Goal: Find contact information: Obtain details needed to contact an individual or organization

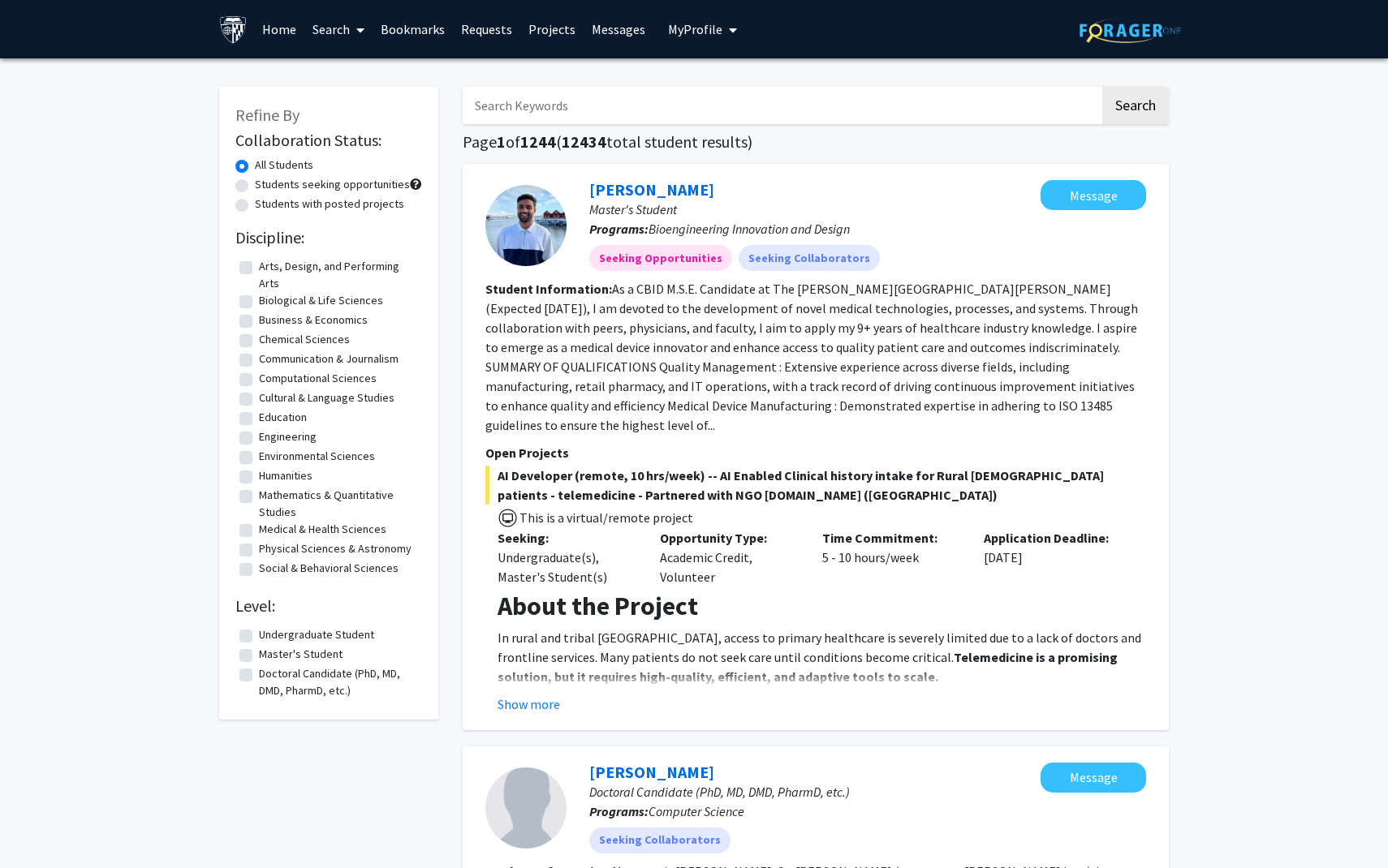
click at [357, 41] on span at bounding box center [356, 29] width 14 height 56
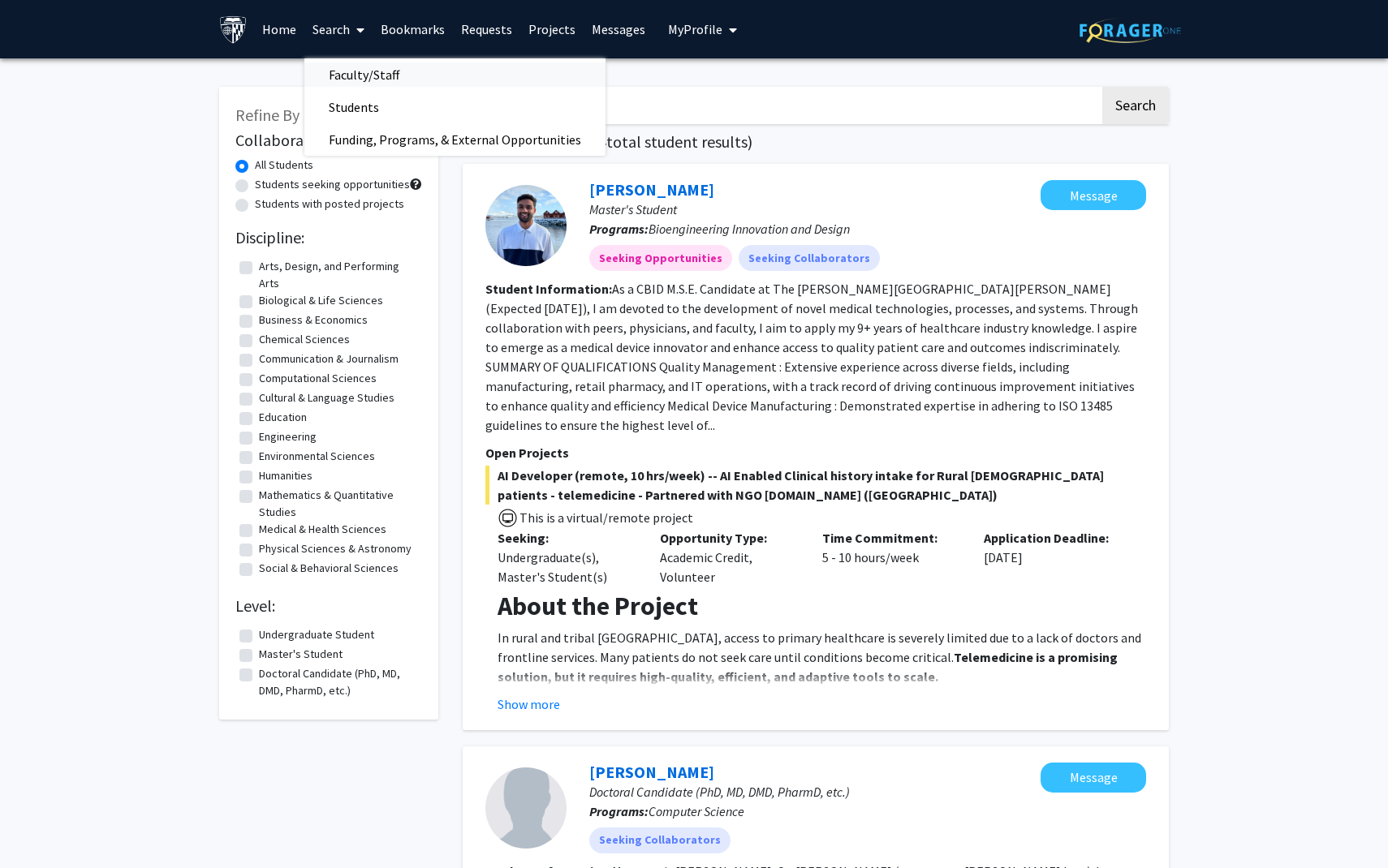
click at [362, 78] on span "Faculty/Staff" at bounding box center [364, 74] width 120 height 33
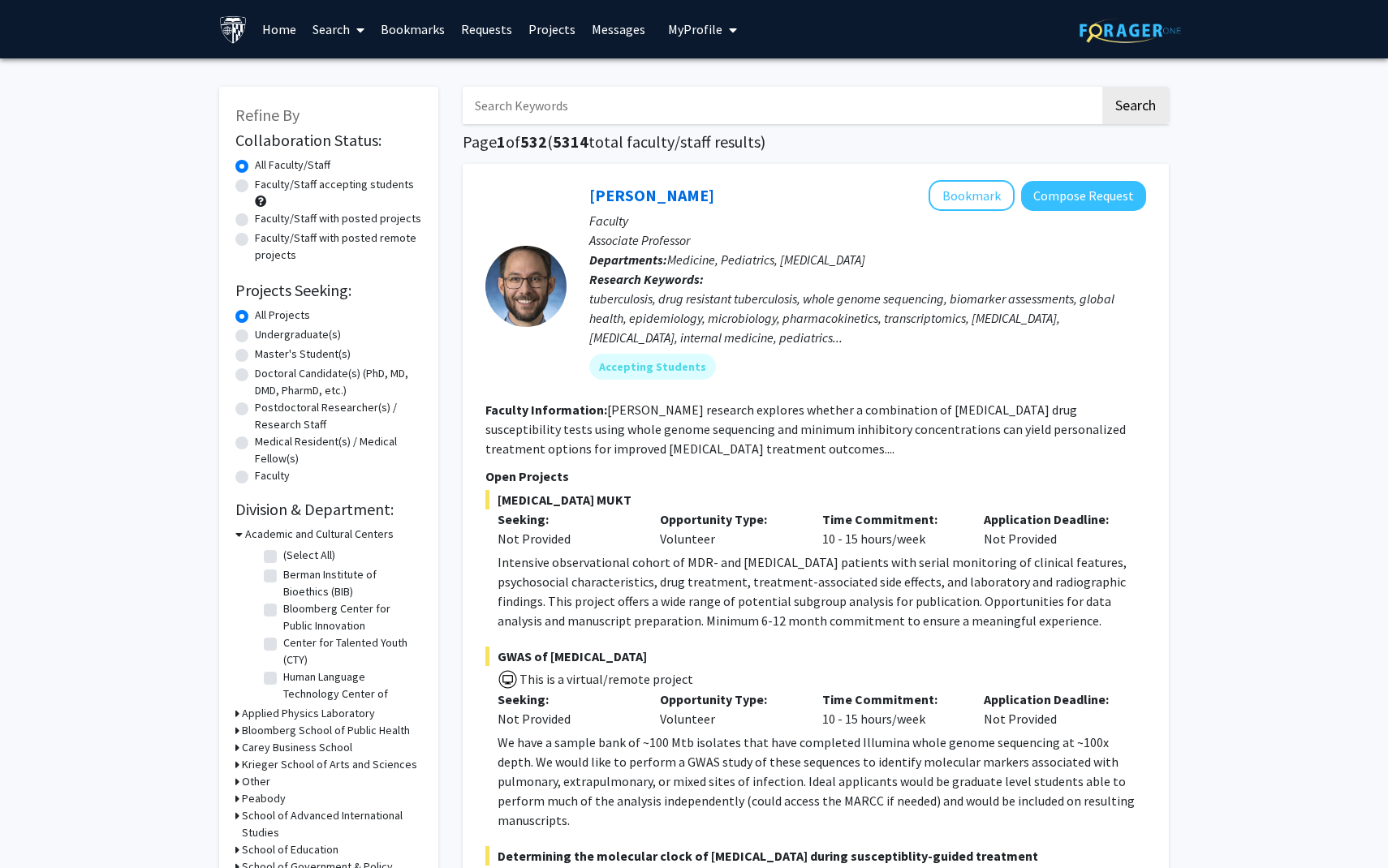
click at [610, 114] on input "Search Keywords" at bounding box center [781, 105] width 637 height 37
type input "[PERSON_NAME]"
click at [1102, 87] on button "Search" at bounding box center [1134, 105] width 67 height 37
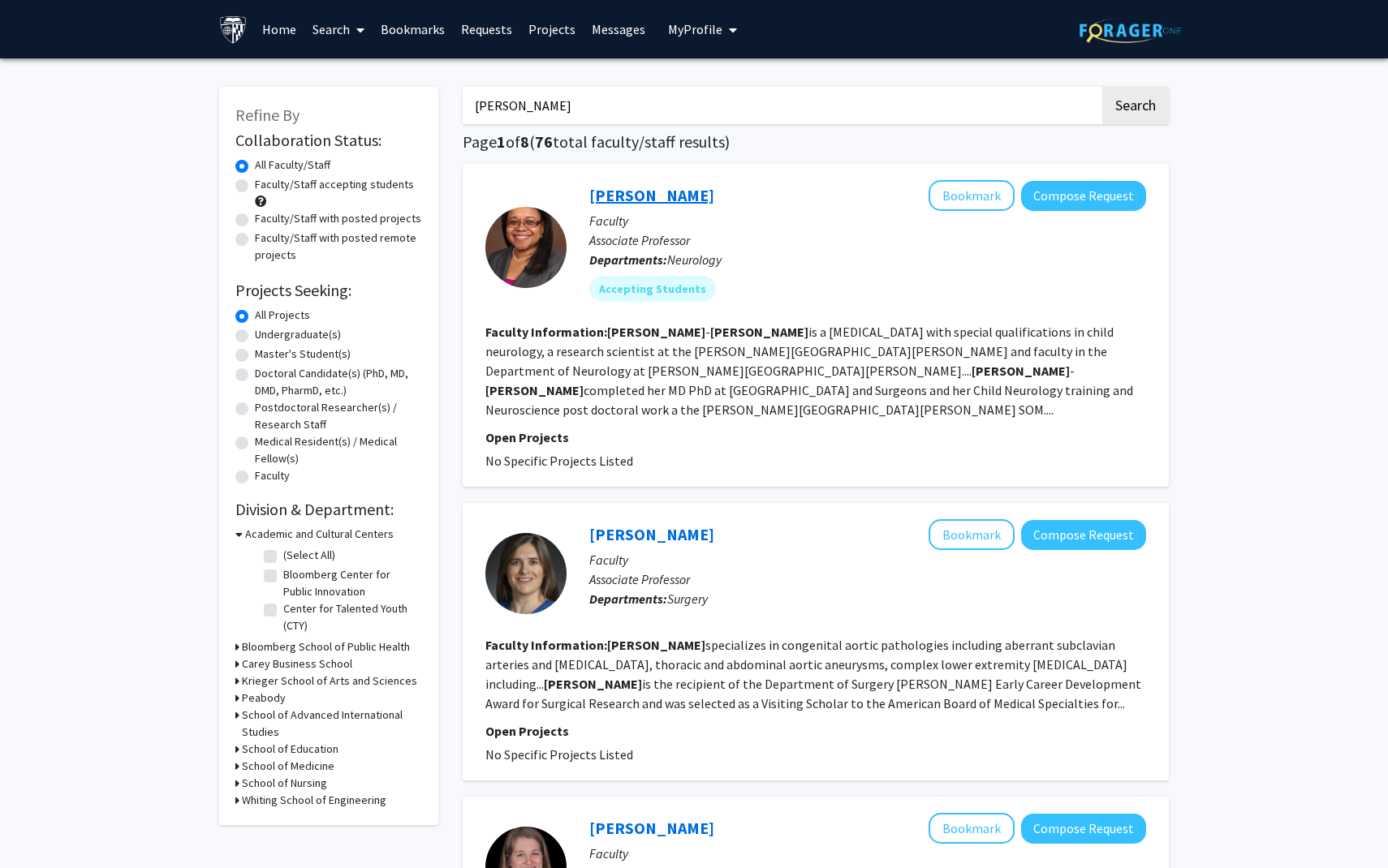
click at [611, 185] on link "[PERSON_NAME]" at bounding box center [651, 195] width 125 height 20
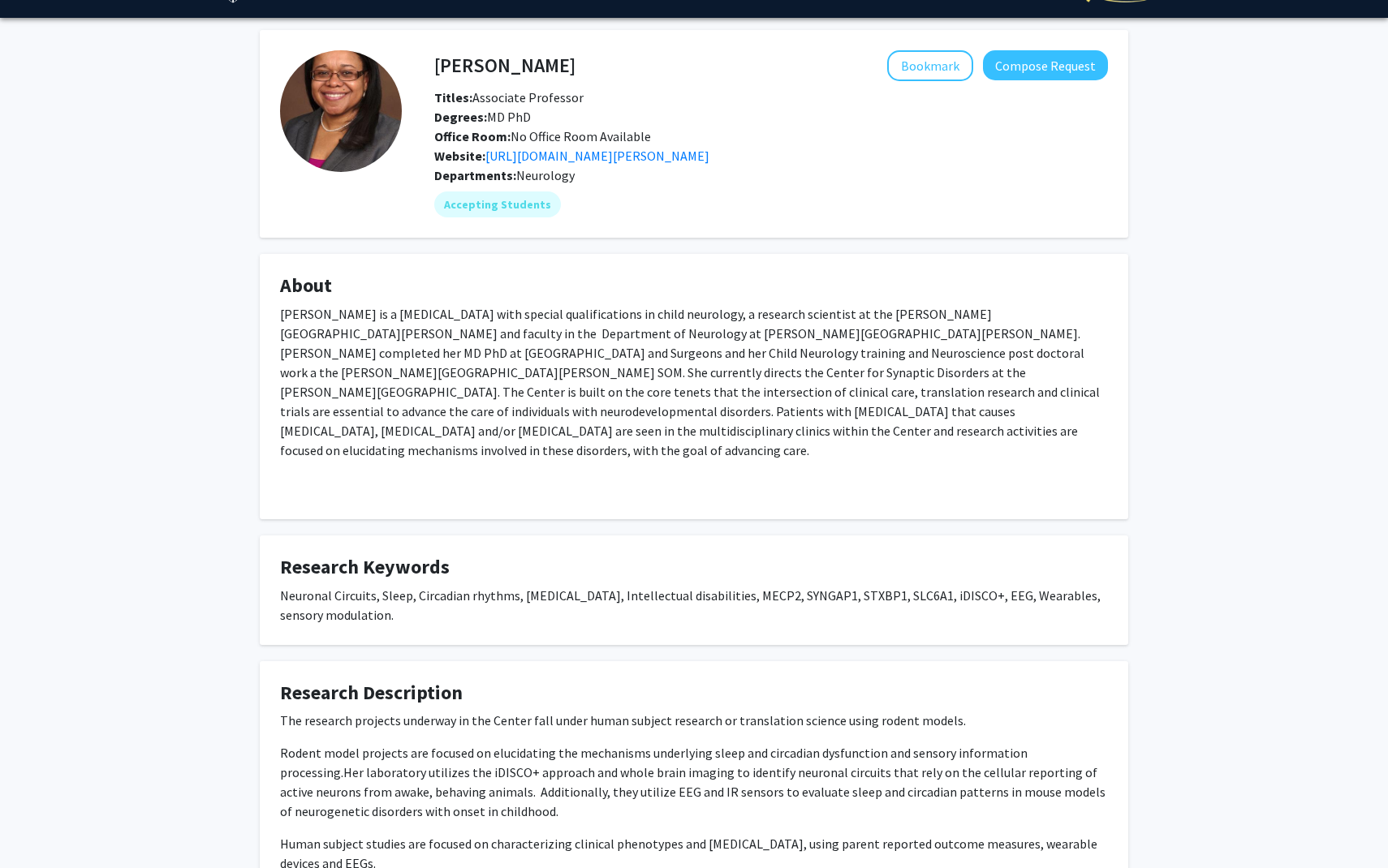
scroll to position [50, 0]
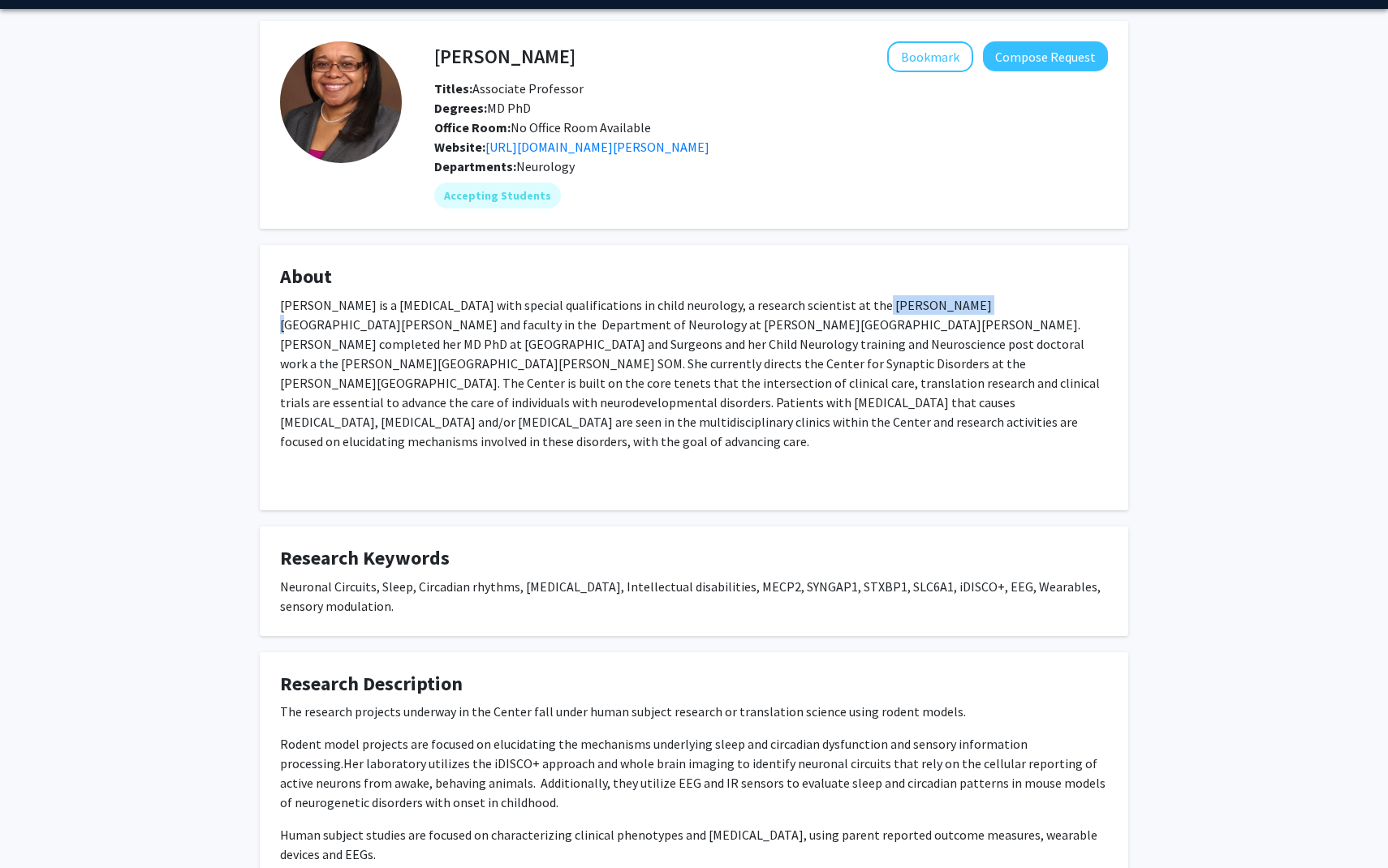
drag, startPoint x: 837, startPoint y: 307, endPoint x: 926, endPoint y: 305, distance: 89.0
click at [926, 305] on p "[PERSON_NAME] is a [MEDICAL_DATA] with special qualifications in child neurolog…" at bounding box center [693, 373] width 828 height 156
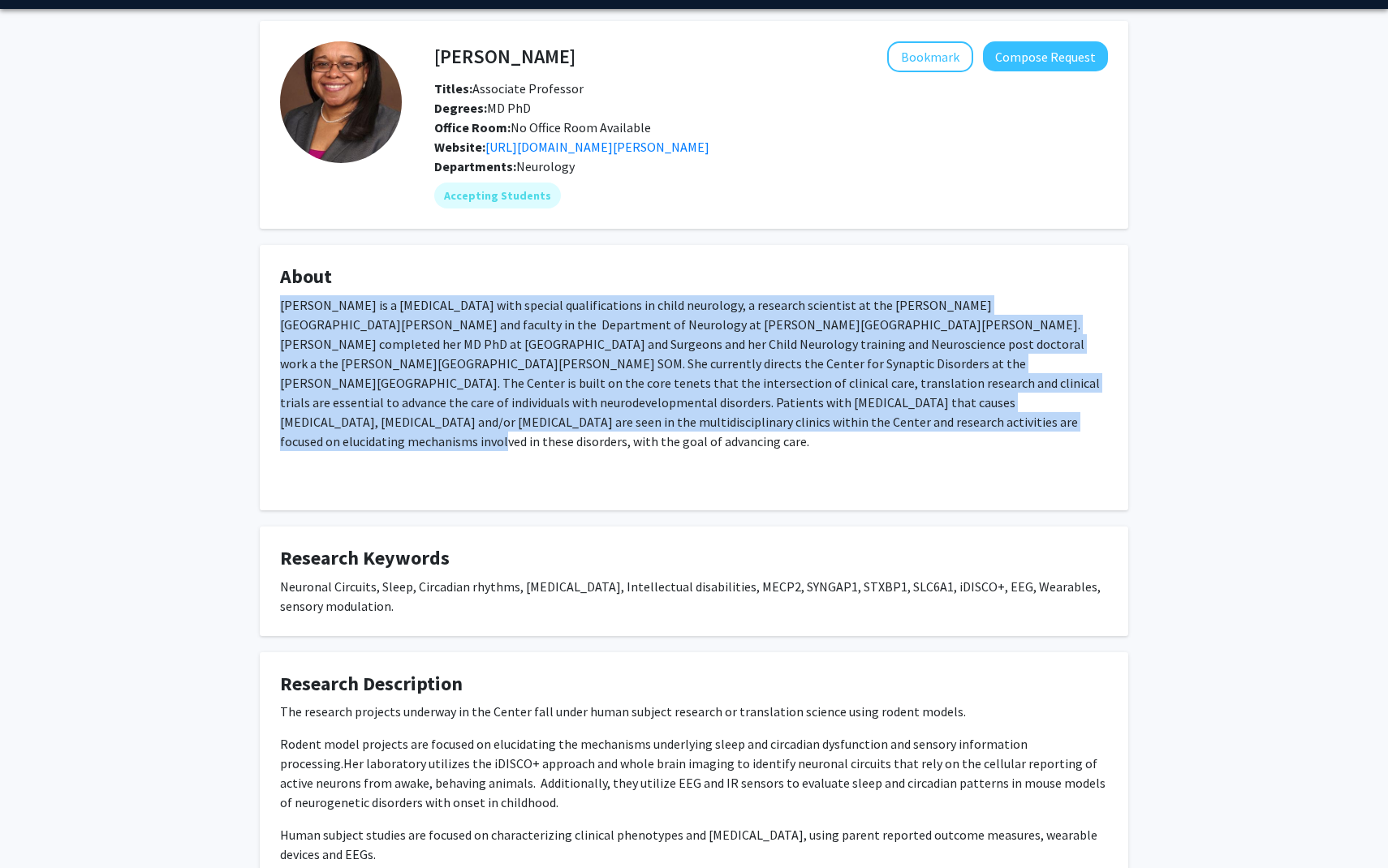
drag, startPoint x: 270, startPoint y: 305, endPoint x: 522, endPoint y: 424, distance: 278.7
click at [522, 424] on fg-card "About [PERSON_NAME] is a [MEDICAL_DATA] with special qualifications in child ne…" at bounding box center [693, 377] width 868 height 265
click at [522, 424] on p "[PERSON_NAME] is a [MEDICAL_DATA] with special qualifications in child neurolog…" at bounding box center [693, 373] width 828 height 156
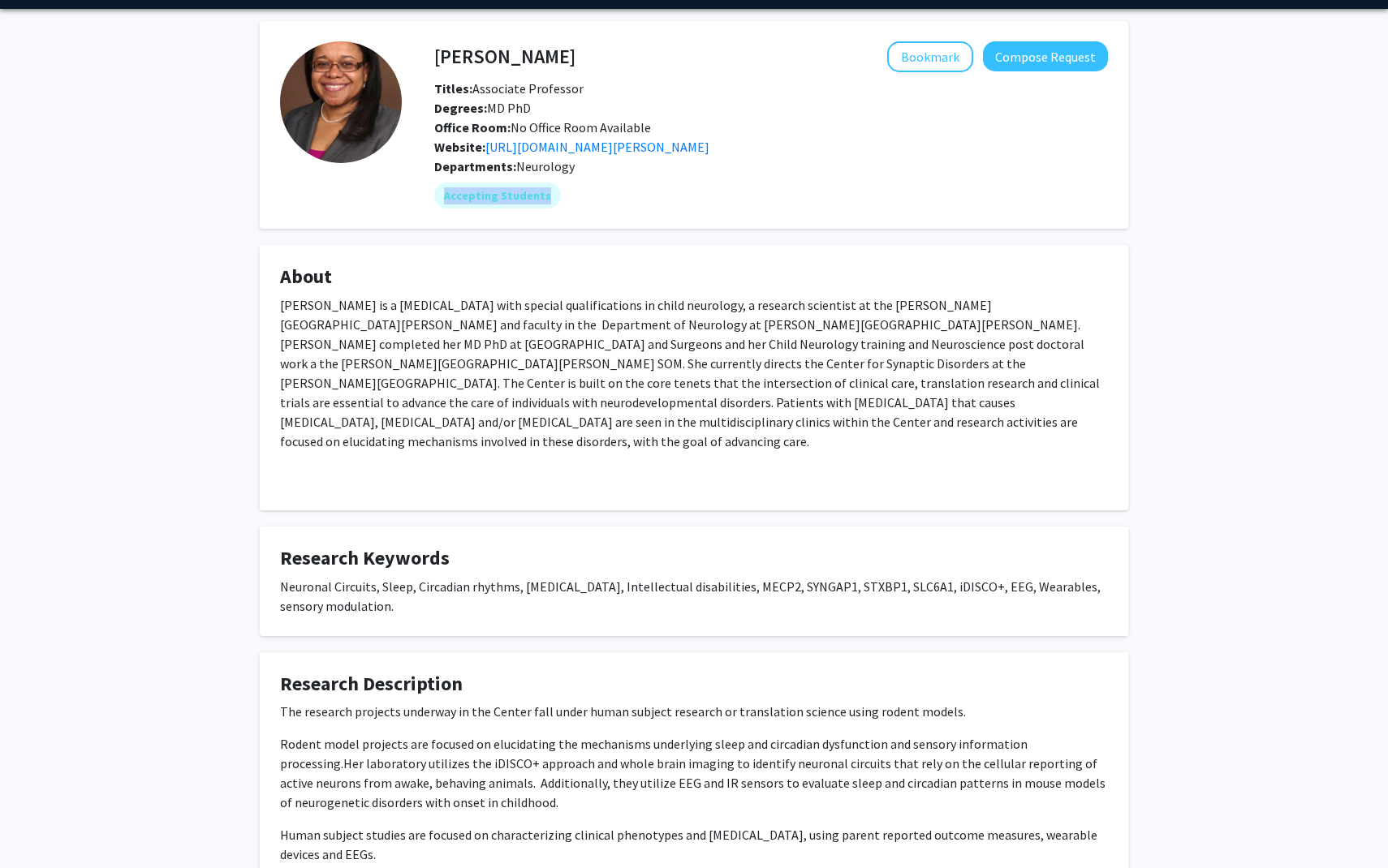
drag, startPoint x: 426, startPoint y: 194, endPoint x: 599, endPoint y: 211, distance: 173.8
click at [599, 209] on div "[PERSON_NAME] Bookmark Compose Request Titles: Associate Professor Degrees: MD …" at bounding box center [755, 125] width 706 height 167
click at [599, 211] on div "Accepting Students" at bounding box center [771, 195] width 680 height 33
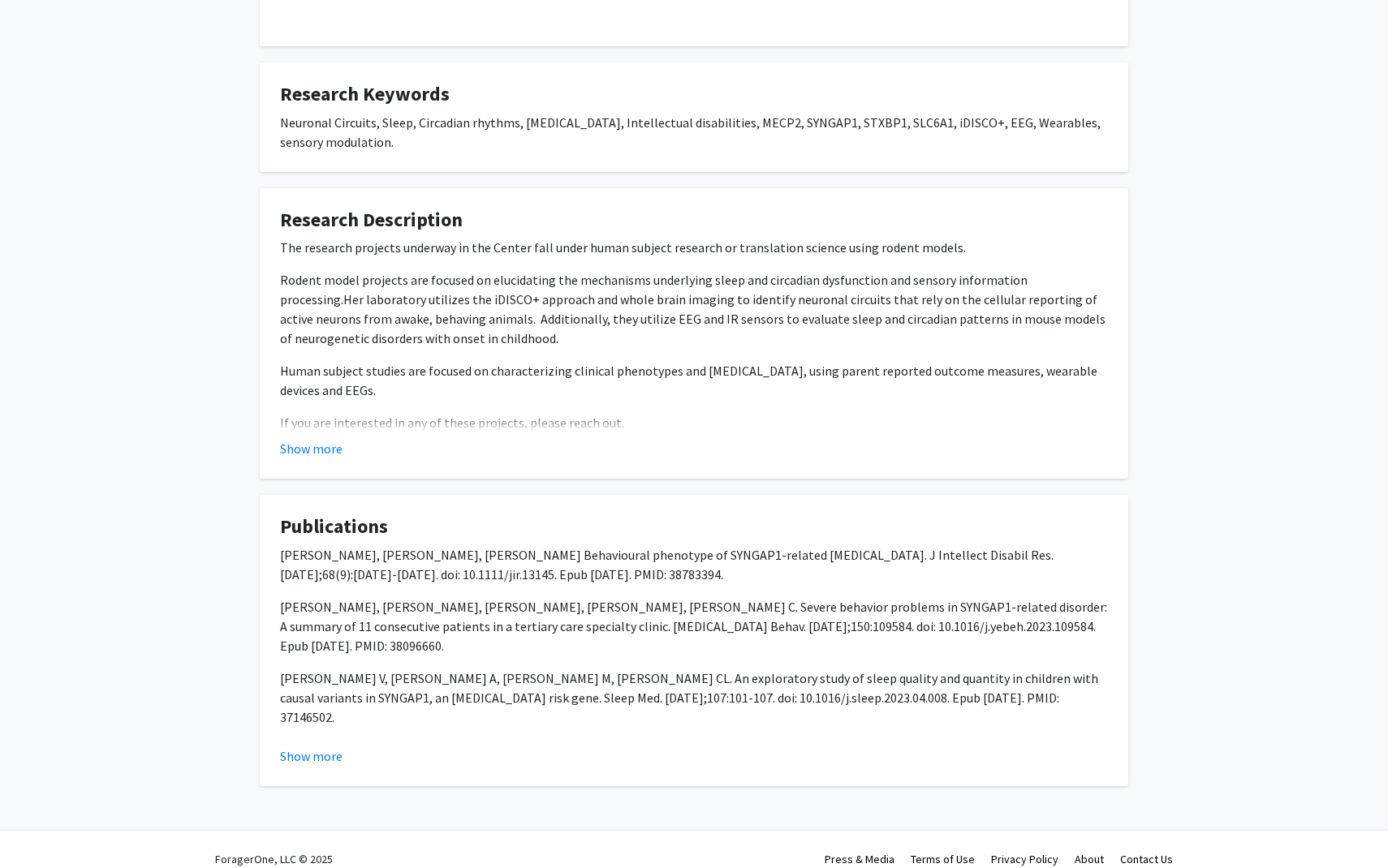
scroll to position [526, 0]
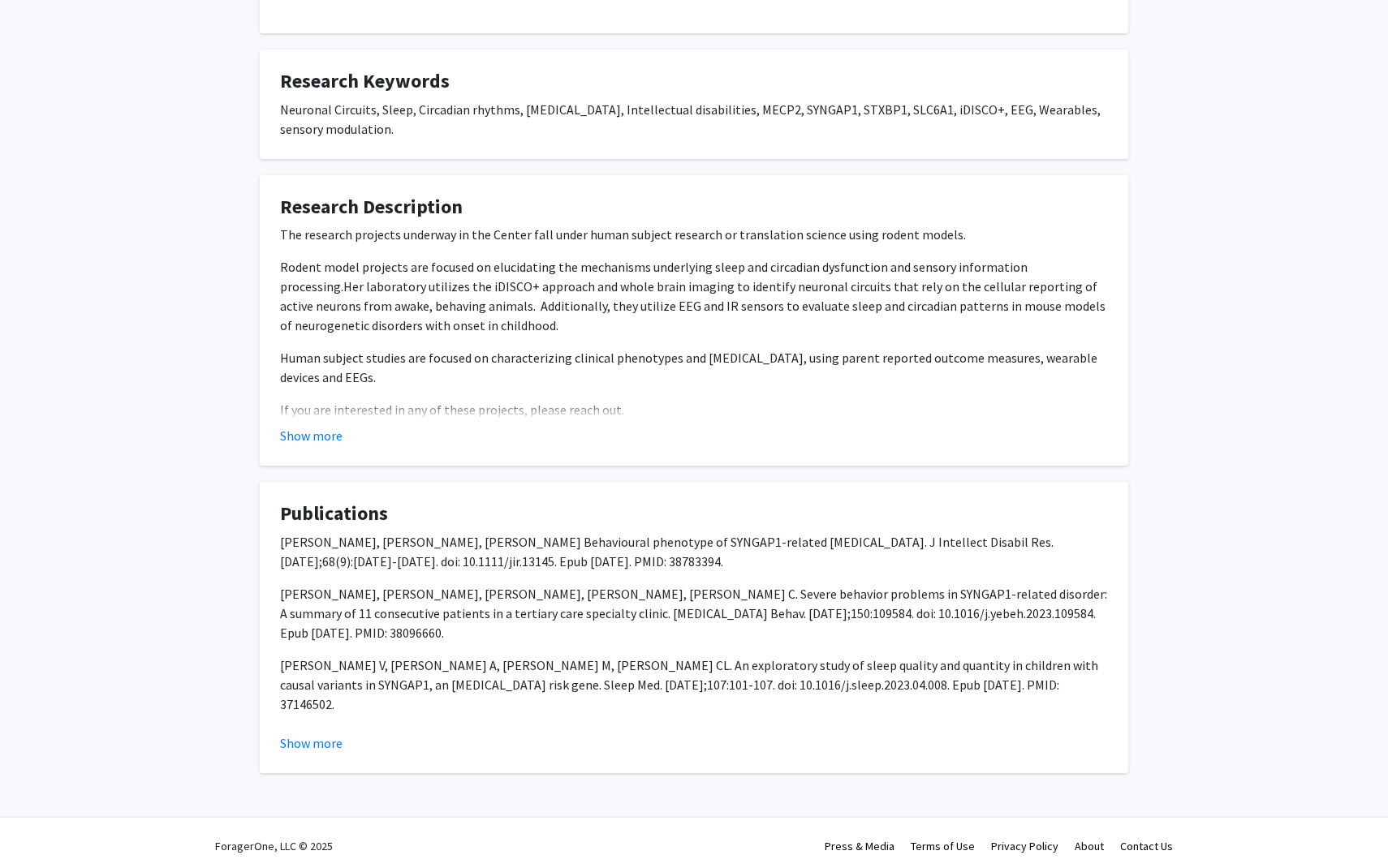
click at [598, 225] on p "The research projects underway in the Center fall under human subject research …" at bounding box center [693, 234] width 828 height 19
drag, startPoint x: 377, startPoint y: 374, endPoint x: 247, endPoint y: 359, distance: 130.9
click at [247, 358] on div "[PERSON_NAME] Bookmark Compose Request Titles: Associate Professor Degrees: MD …" at bounding box center [694, 178] width 1388 height 1294
click at [307, 445] on fg-card "Research Description The research projects underway in the Center fall under hu…" at bounding box center [693, 321] width 868 height 291
click at [308, 439] on fg-card "Research Description The research projects underway in the Center fall under hu…" at bounding box center [693, 321] width 868 height 291
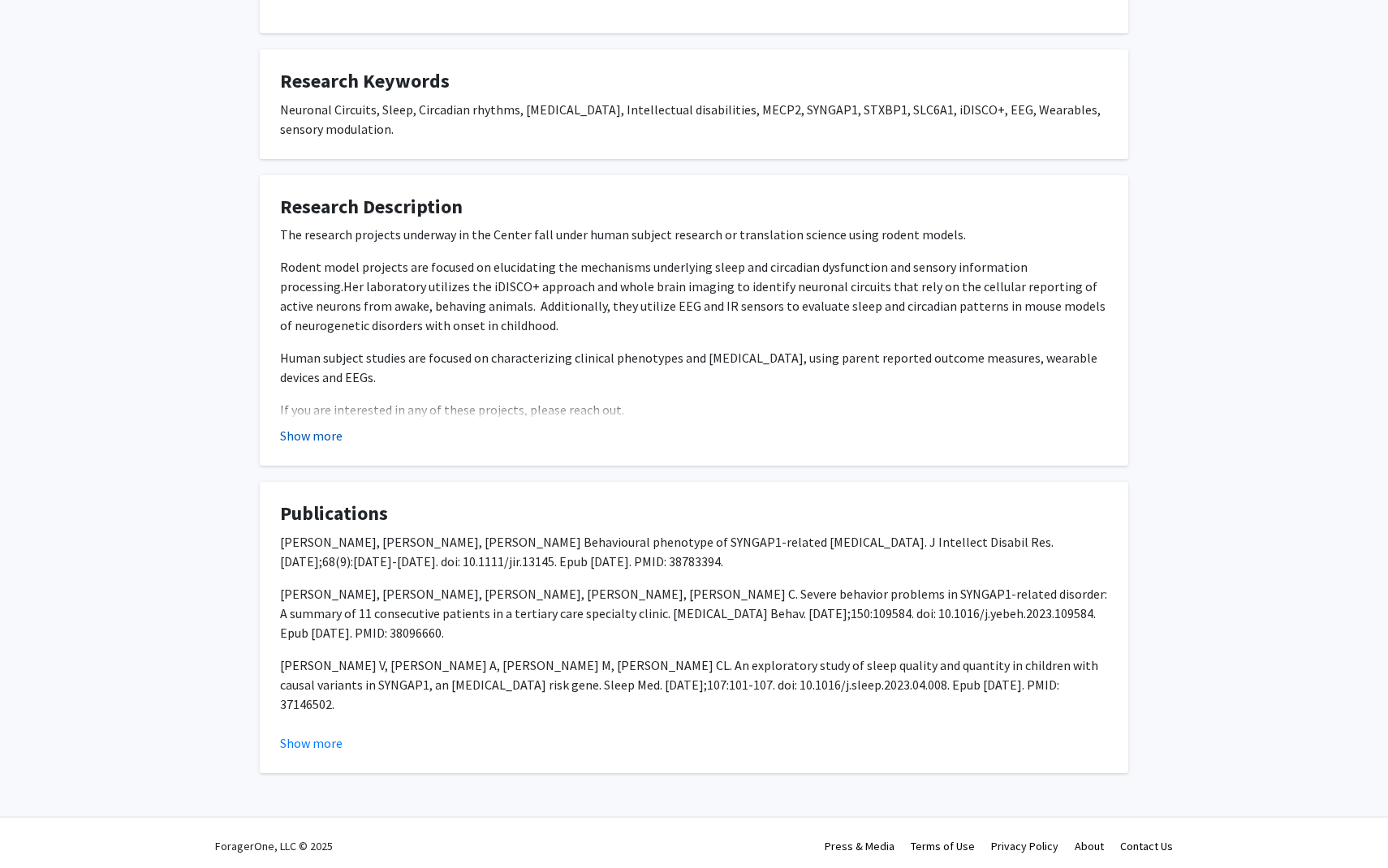
click at [308, 434] on button "Show more" at bounding box center [311, 435] width 62 height 19
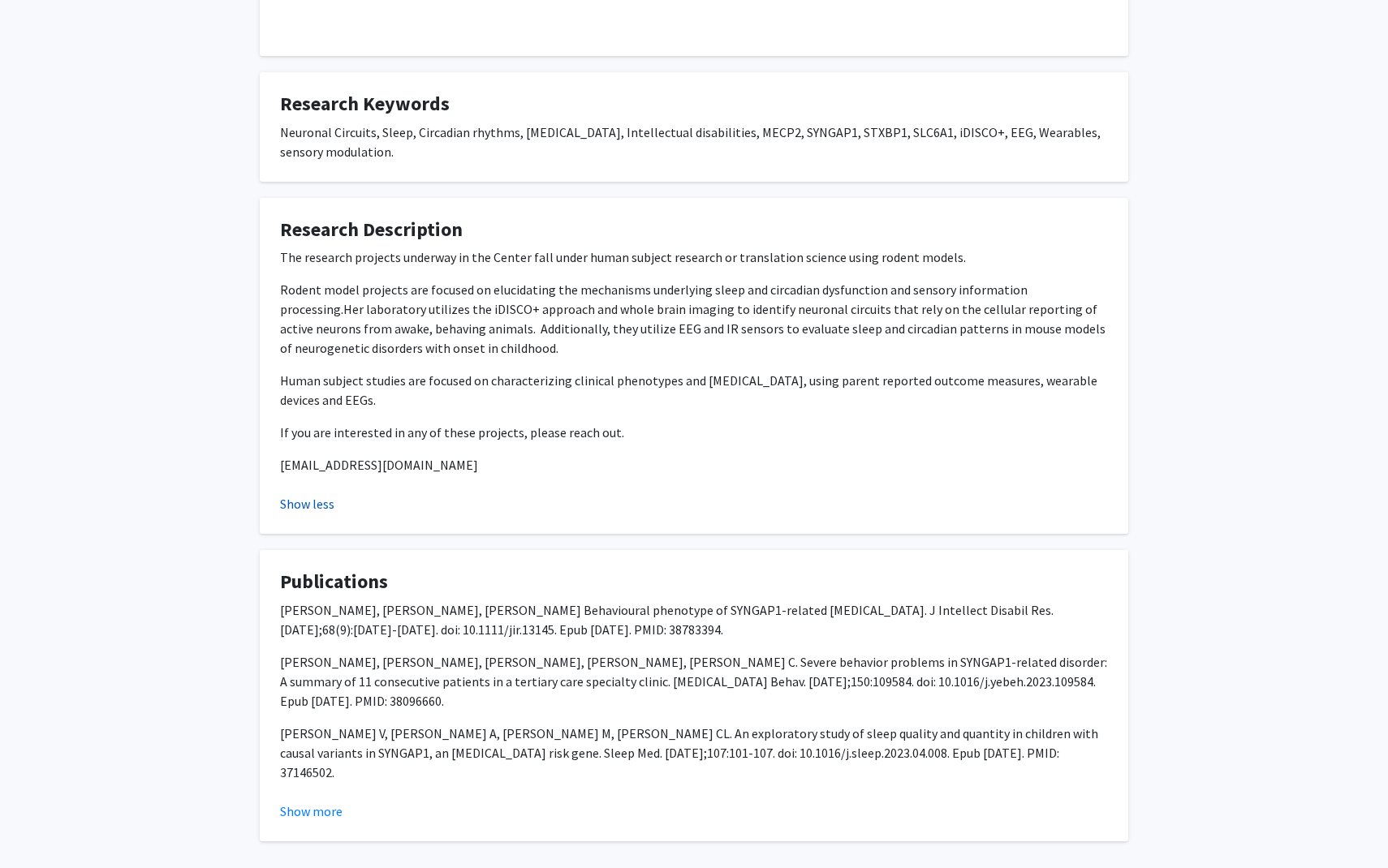
scroll to position [0, 0]
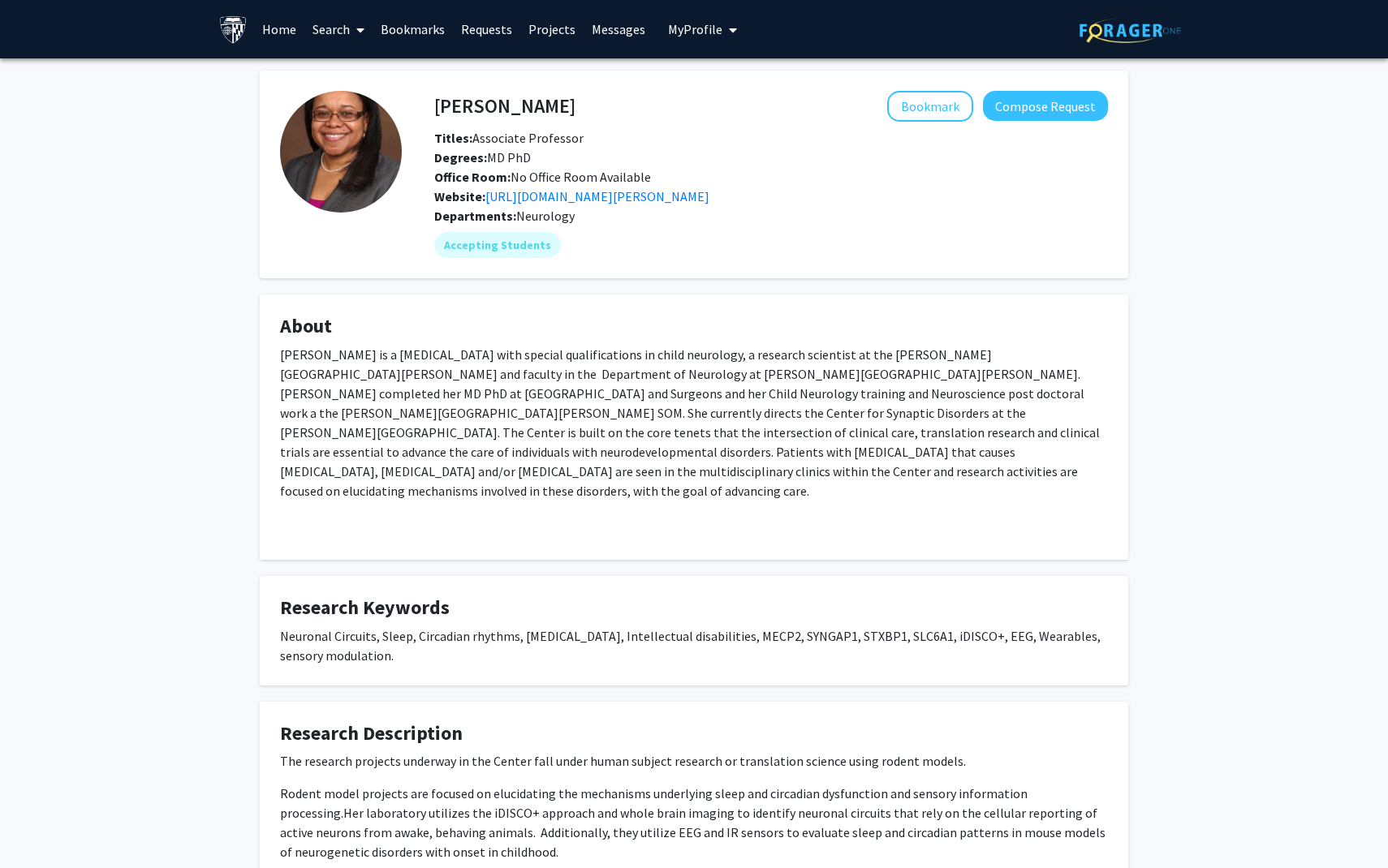
click at [427, 370] on p "[PERSON_NAME] is a [MEDICAL_DATA] with special qualifications in child neurolog…" at bounding box center [693, 422] width 828 height 156
click at [467, 122] on div "[PERSON_NAME] Bookmark Compose Request Titles: Associate Professor Degrees: MD …" at bounding box center [771, 148] width 698 height 115
drag, startPoint x: 441, startPoint y: 95, endPoint x: 544, endPoint y: 146, distance: 114.9
click at [544, 146] on div "[PERSON_NAME] Bookmark Compose Request Titles: Associate Professor Degrees: MD …" at bounding box center [771, 148] width 698 height 115
click at [544, 146] on div "Titles: Associate Professor" at bounding box center [771, 137] width 698 height 19
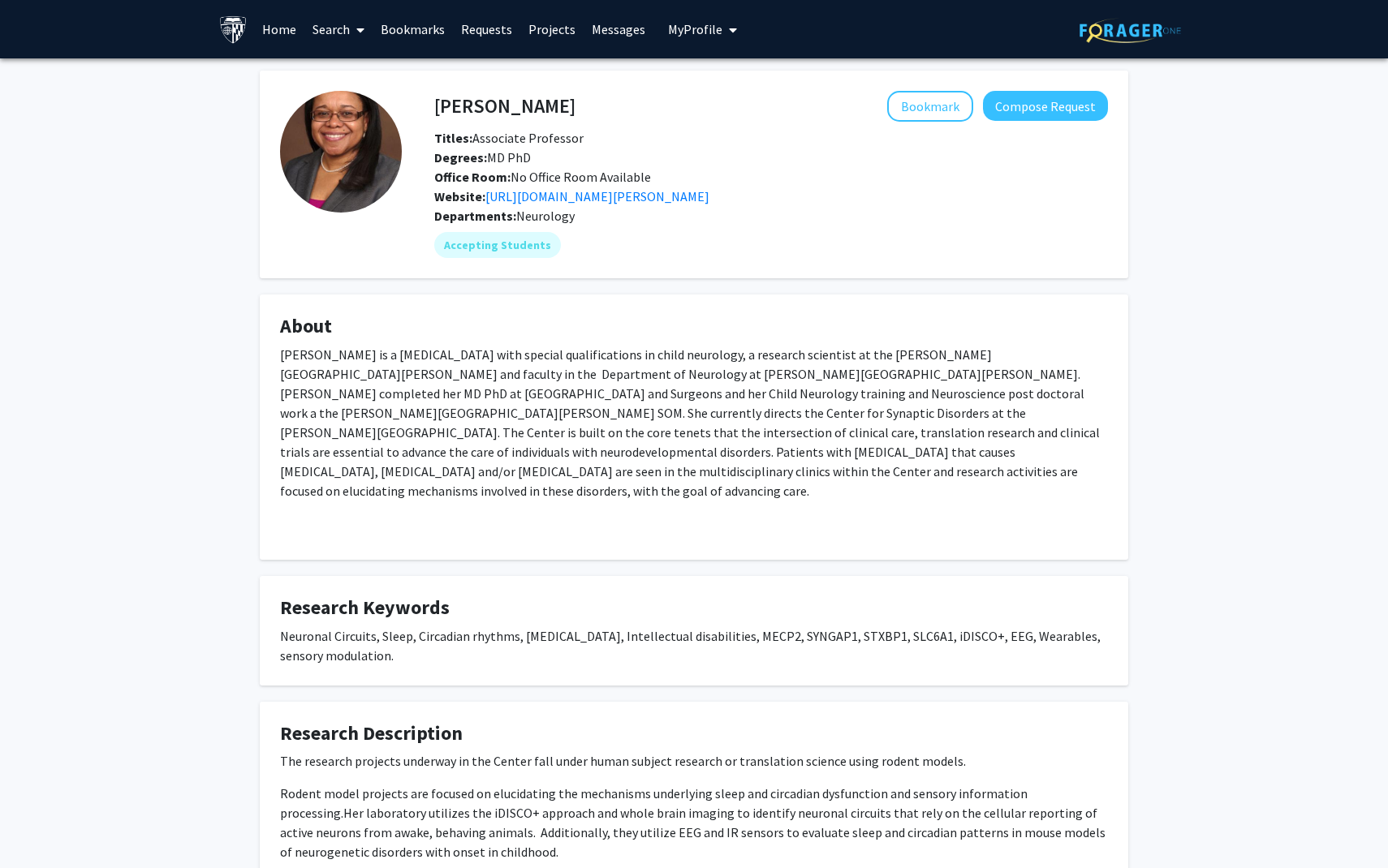
click at [419, 510] on div "[PERSON_NAME] is a [MEDICAL_DATA] with special qualifications in child neurolog…" at bounding box center [693, 448] width 828 height 208
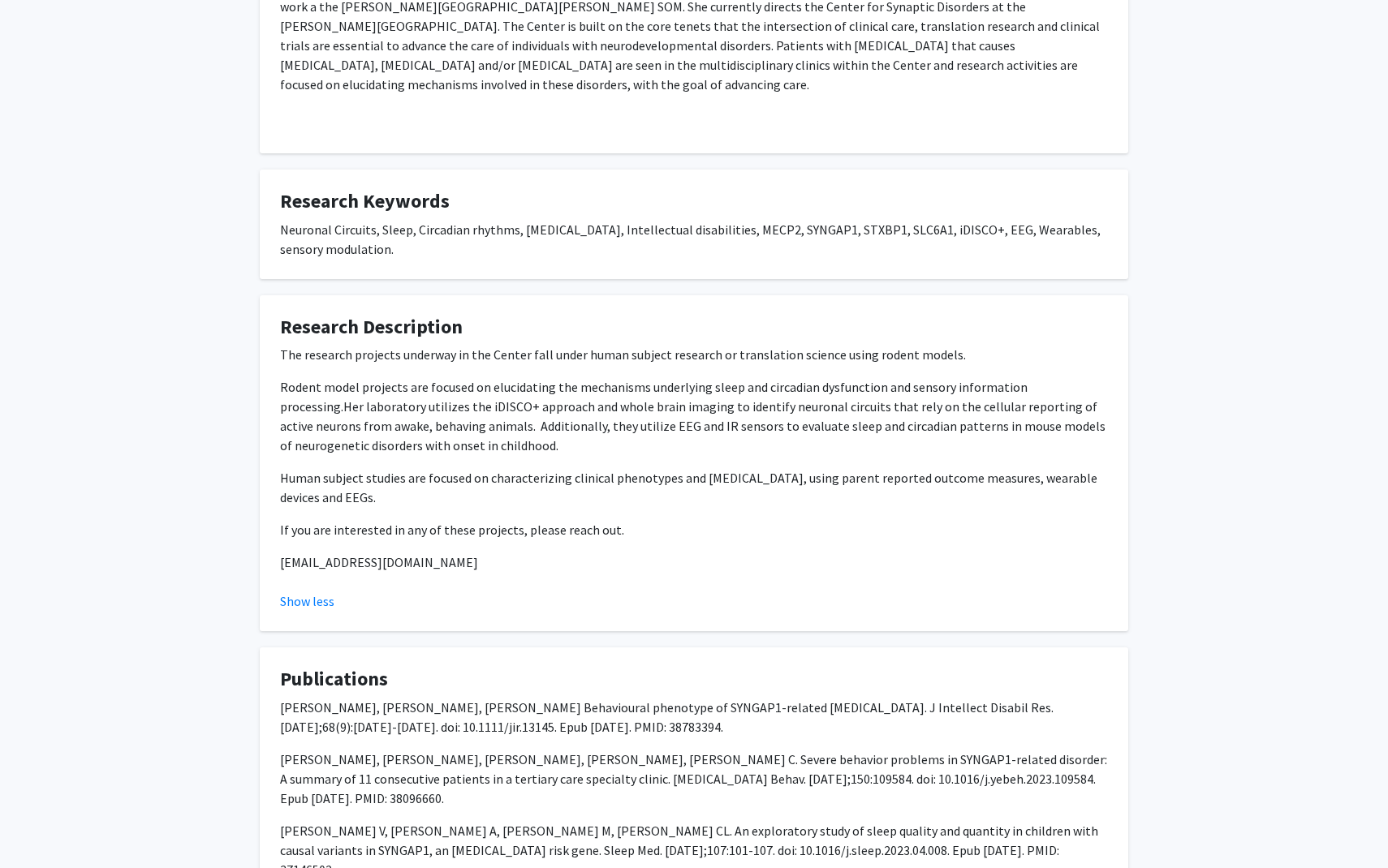
scroll to position [411, 0]
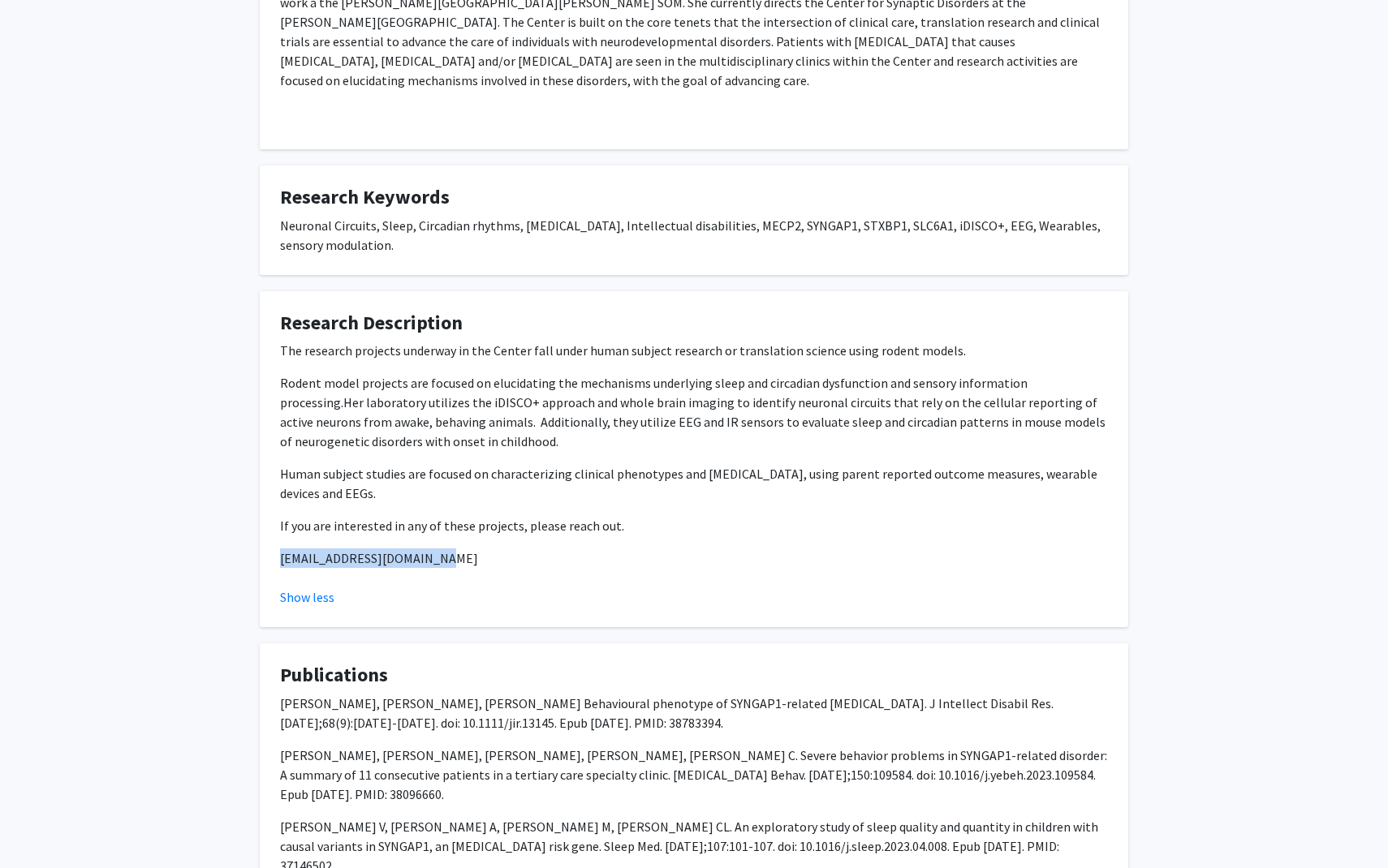
drag, startPoint x: 440, startPoint y: 551, endPoint x: 276, endPoint y: 545, distance: 164.1
click at [276, 545] on fg-card "Research Description The research projects underway in the Center fall under hu…" at bounding box center [693, 460] width 868 height 337
copy p "[EMAIL_ADDRESS][DOMAIN_NAME]"
click at [299, 562] on div "The research projects underway in the Center fall under human subject research …" at bounding box center [693, 461] width 828 height 240
click at [300, 551] on p "[EMAIL_ADDRESS][DOMAIN_NAME]" at bounding box center [693, 557] width 828 height 19
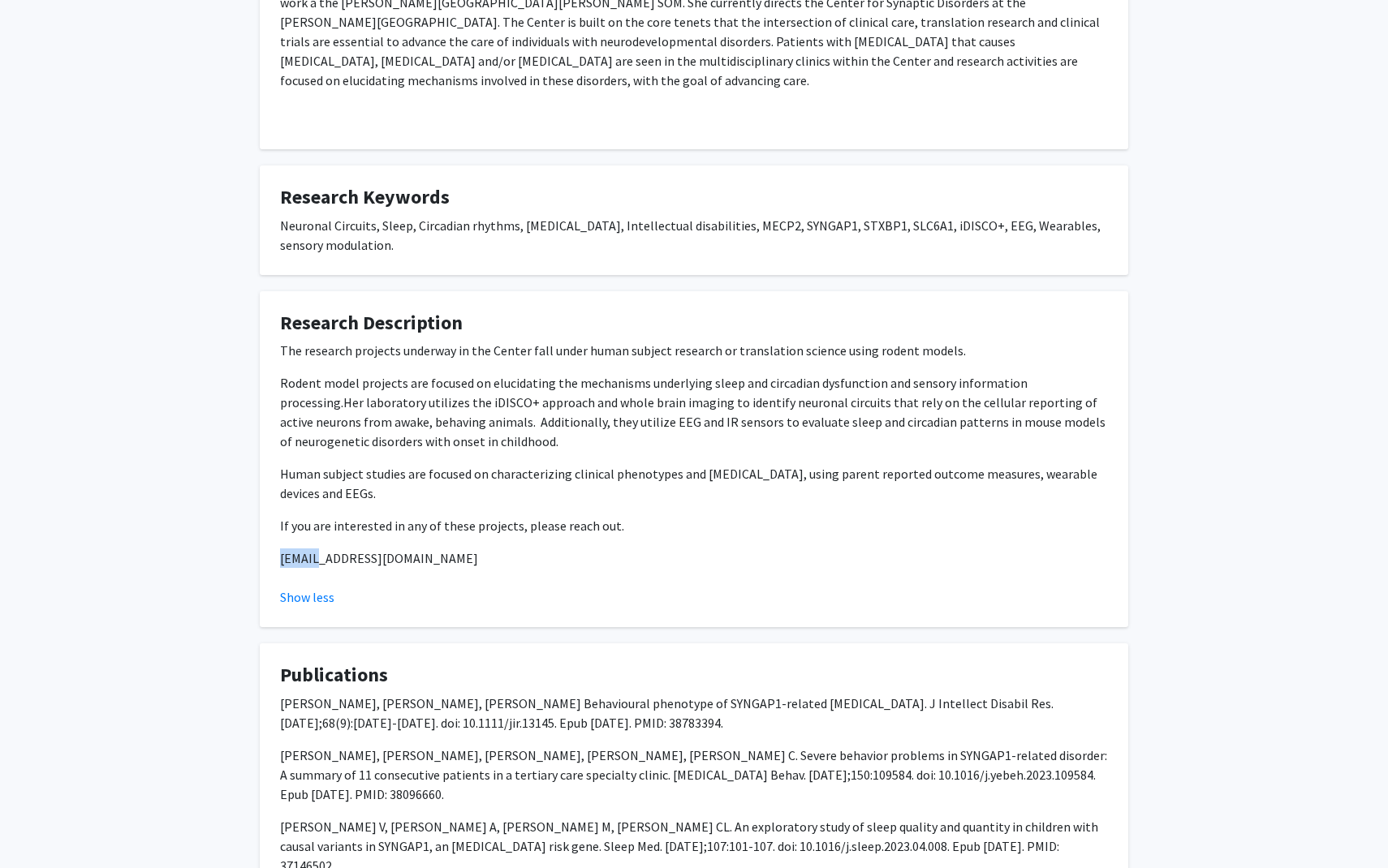
click at [300, 551] on p "[EMAIL_ADDRESS][DOMAIN_NAME]" at bounding box center [693, 557] width 828 height 19
copy p "[EMAIL_ADDRESS][DOMAIN_NAME]"
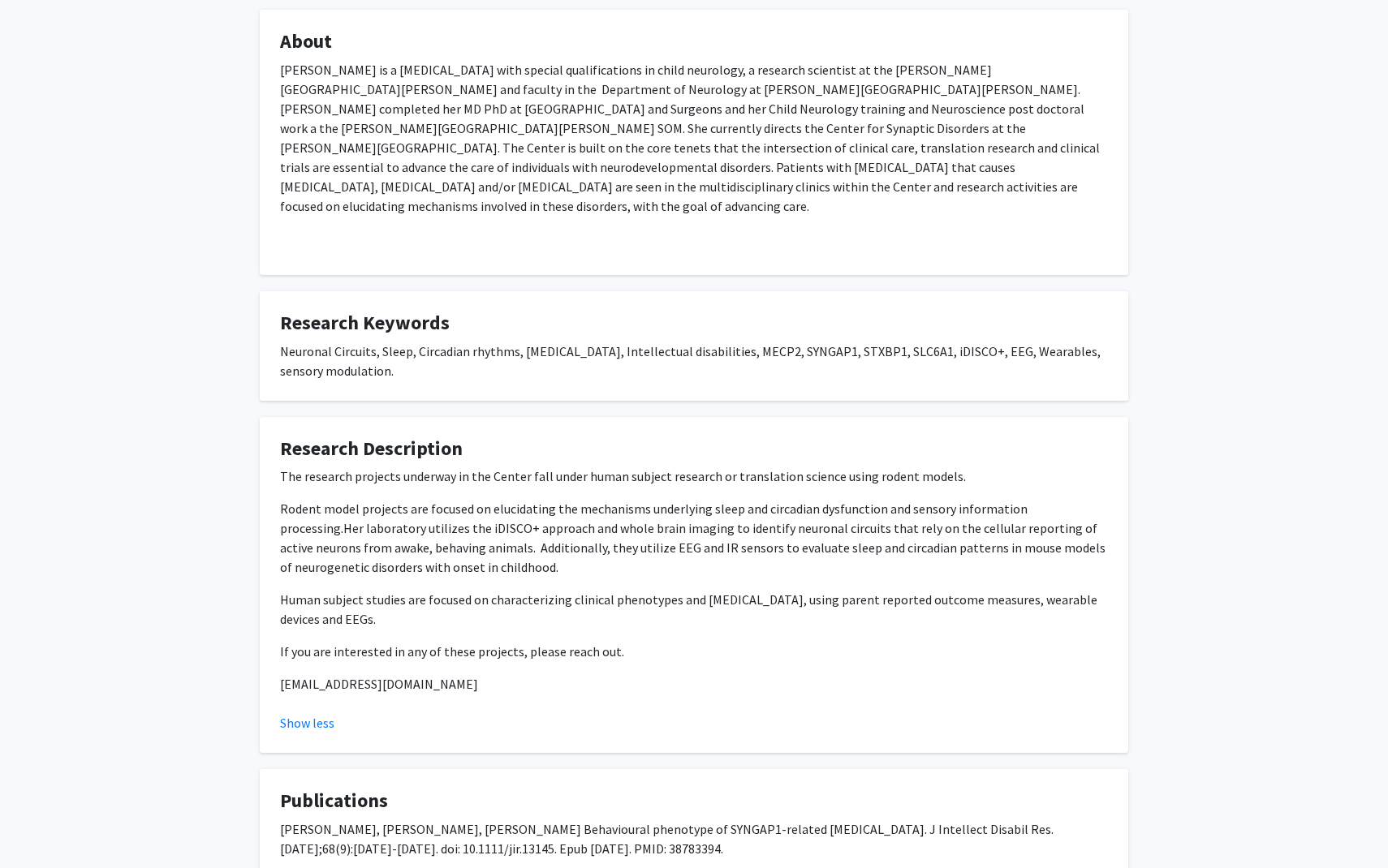
click at [300, 551] on p "Rodent model projects are focused on elucidating the mechanisms underlying slee…" at bounding box center [693, 538] width 828 height 77
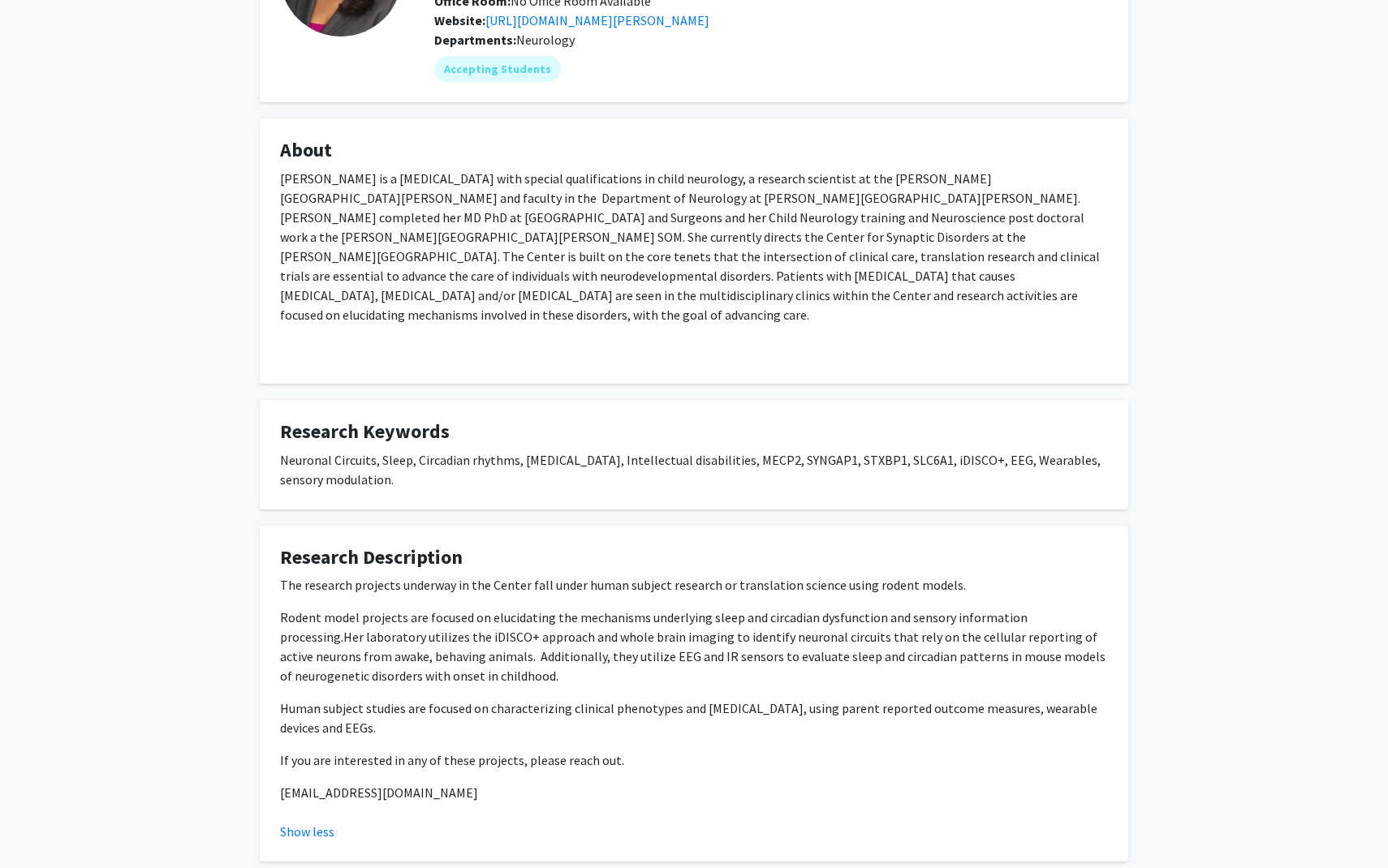
scroll to position [0, 0]
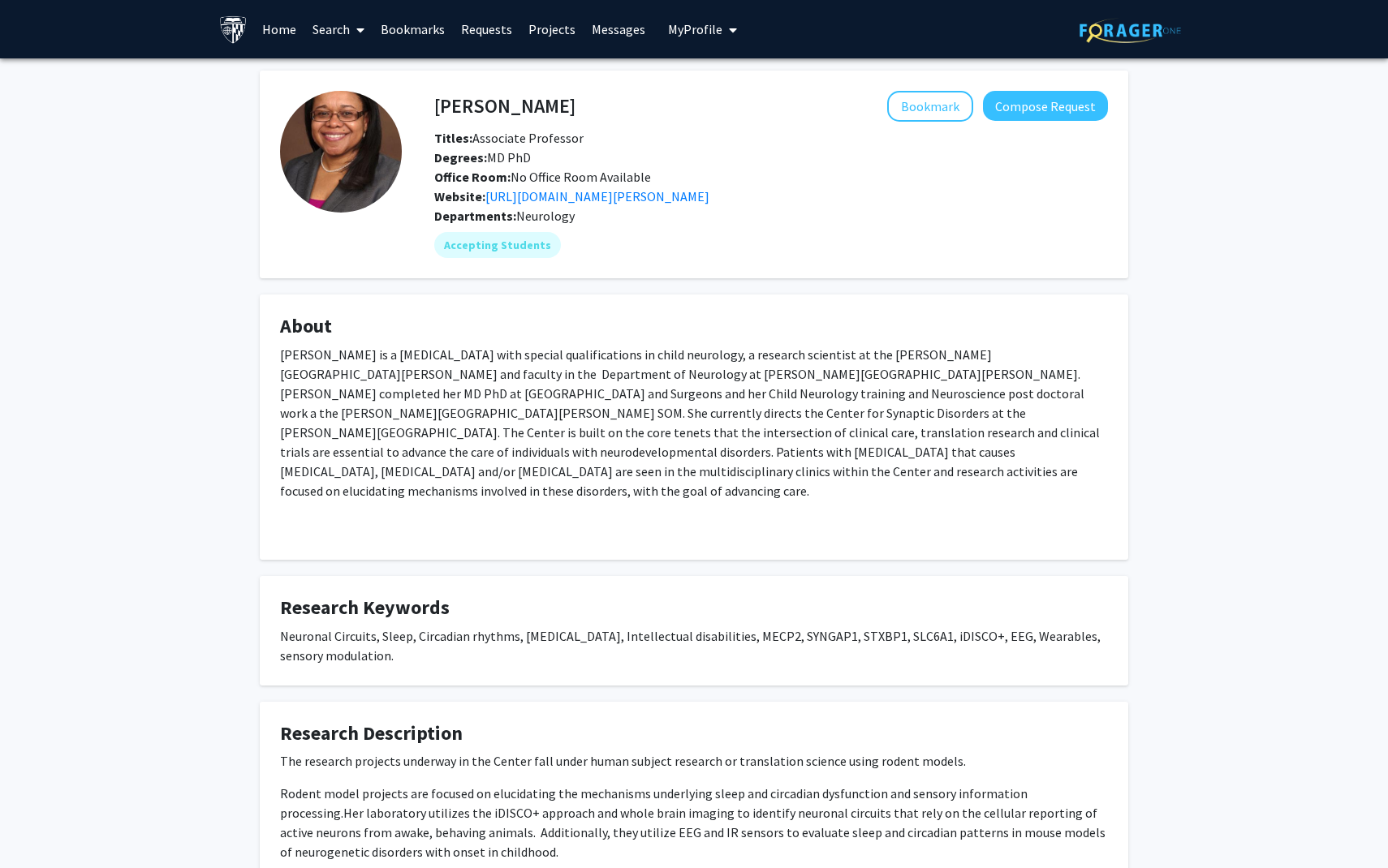
click at [523, 506] on div "[PERSON_NAME] is a [MEDICAL_DATA] with special qualifications in child neurolog…" at bounding box center [693, 448] width 828 height 208
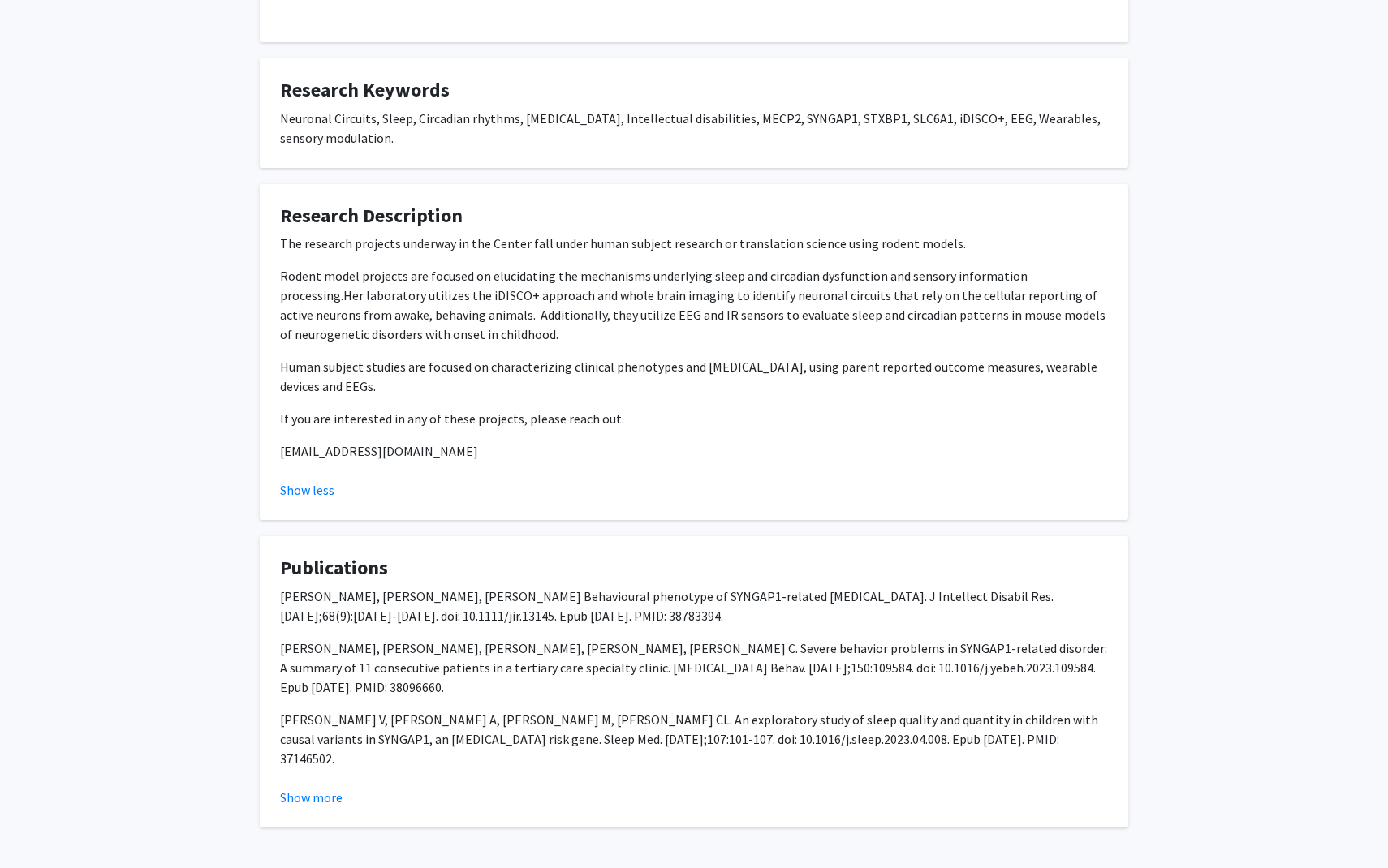
scroll to position [519, 0]
drag, startPoint x: 431, startPoint y: 440, endPoint x: 255, endPoint y: 435, distance: 176.1
click at [255, 435] on div "[PERSON_NAME] Bookmark Compose Request Titles: Associate Professor Degrees: MD …" at bounding box center [694, 189] width 893 height 1275
click at [371, 451] on p "[EMAIL_ADDRESS][DOMAIN_NAME]" at bounding box center [693, 449] width 828 height 19
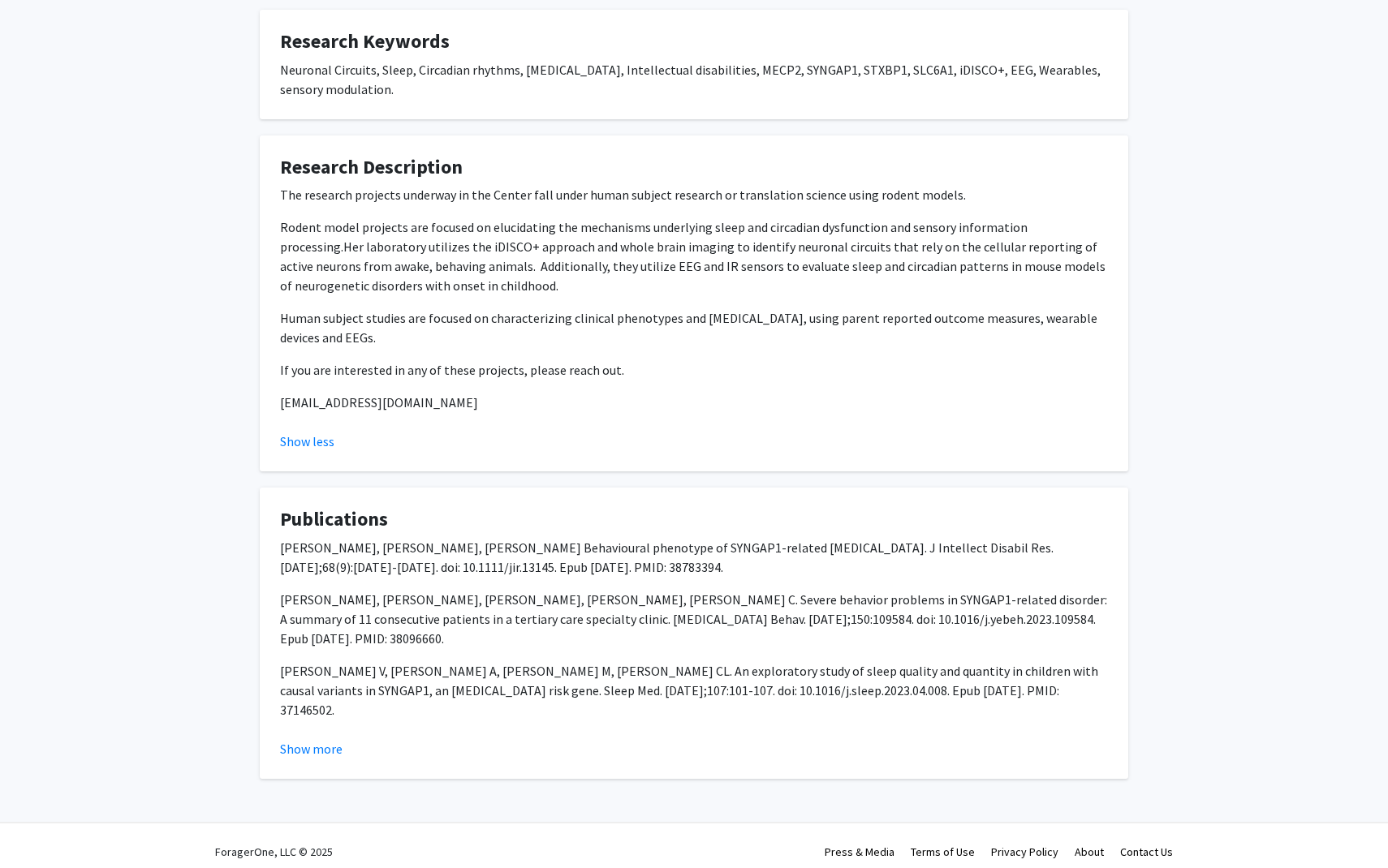
scroll to position [572, 0]
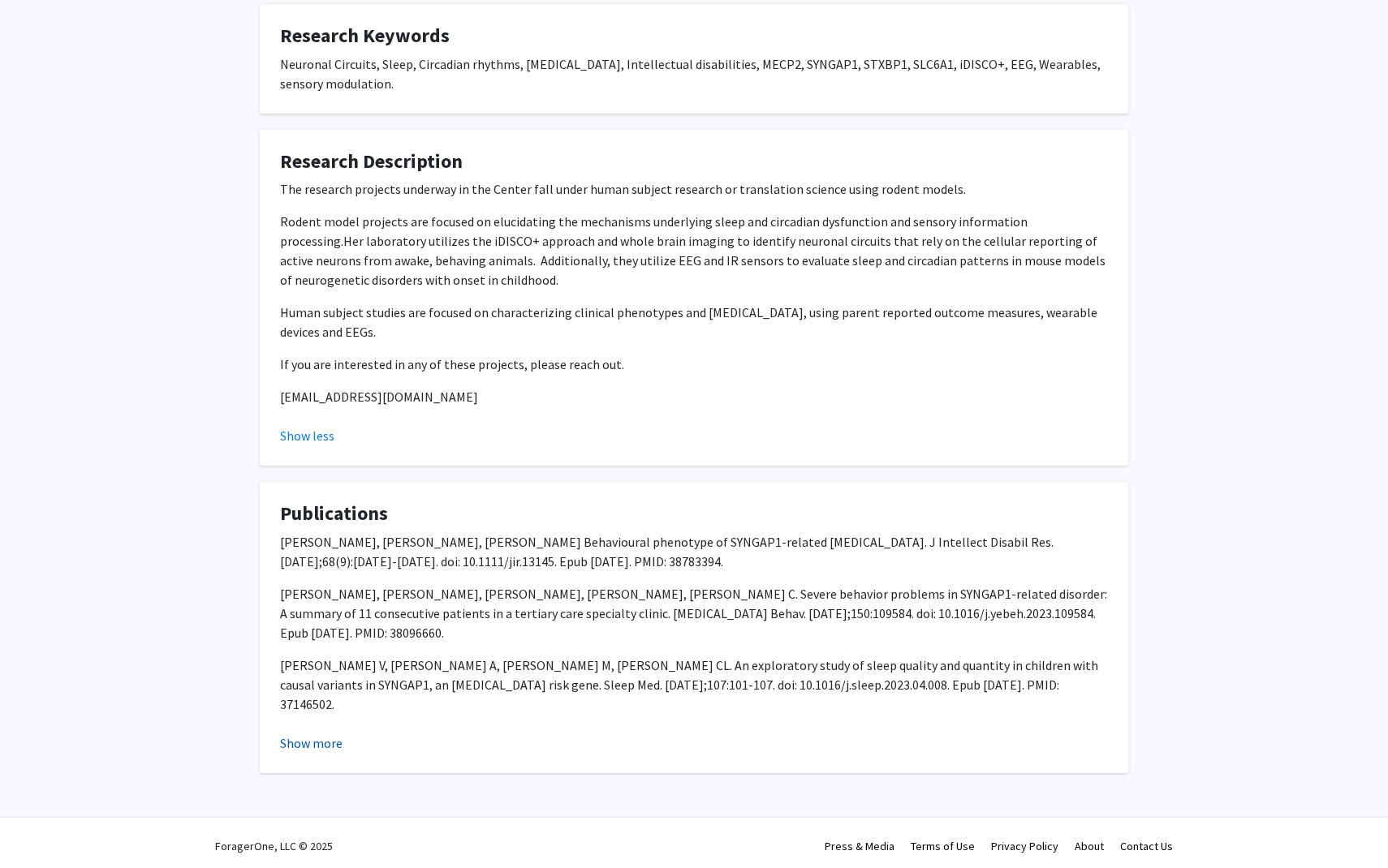
click at [298, 733] on button "Show more" at bounding box center [311, 743] width 62 height 19
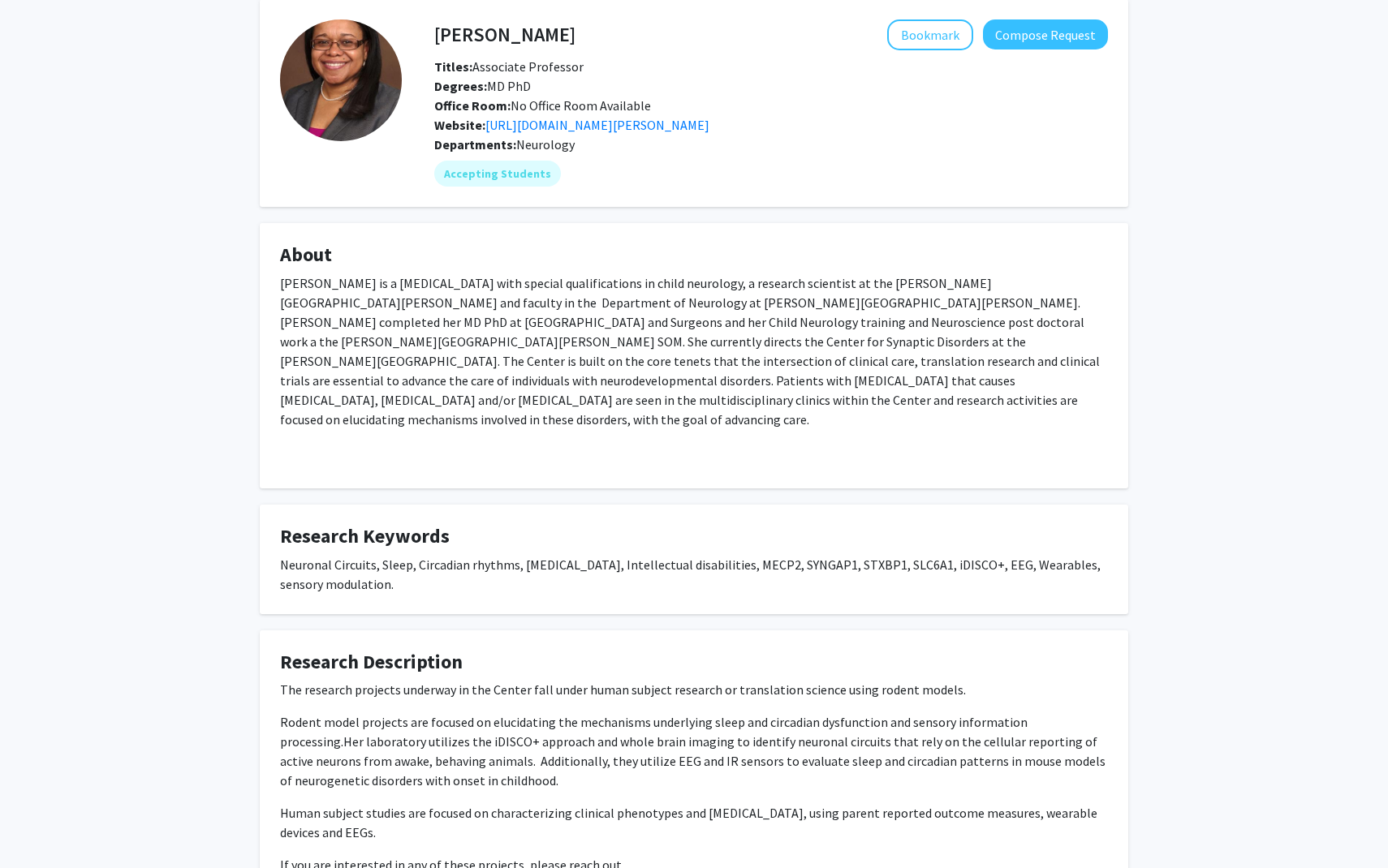
scroll to position [0, 0]
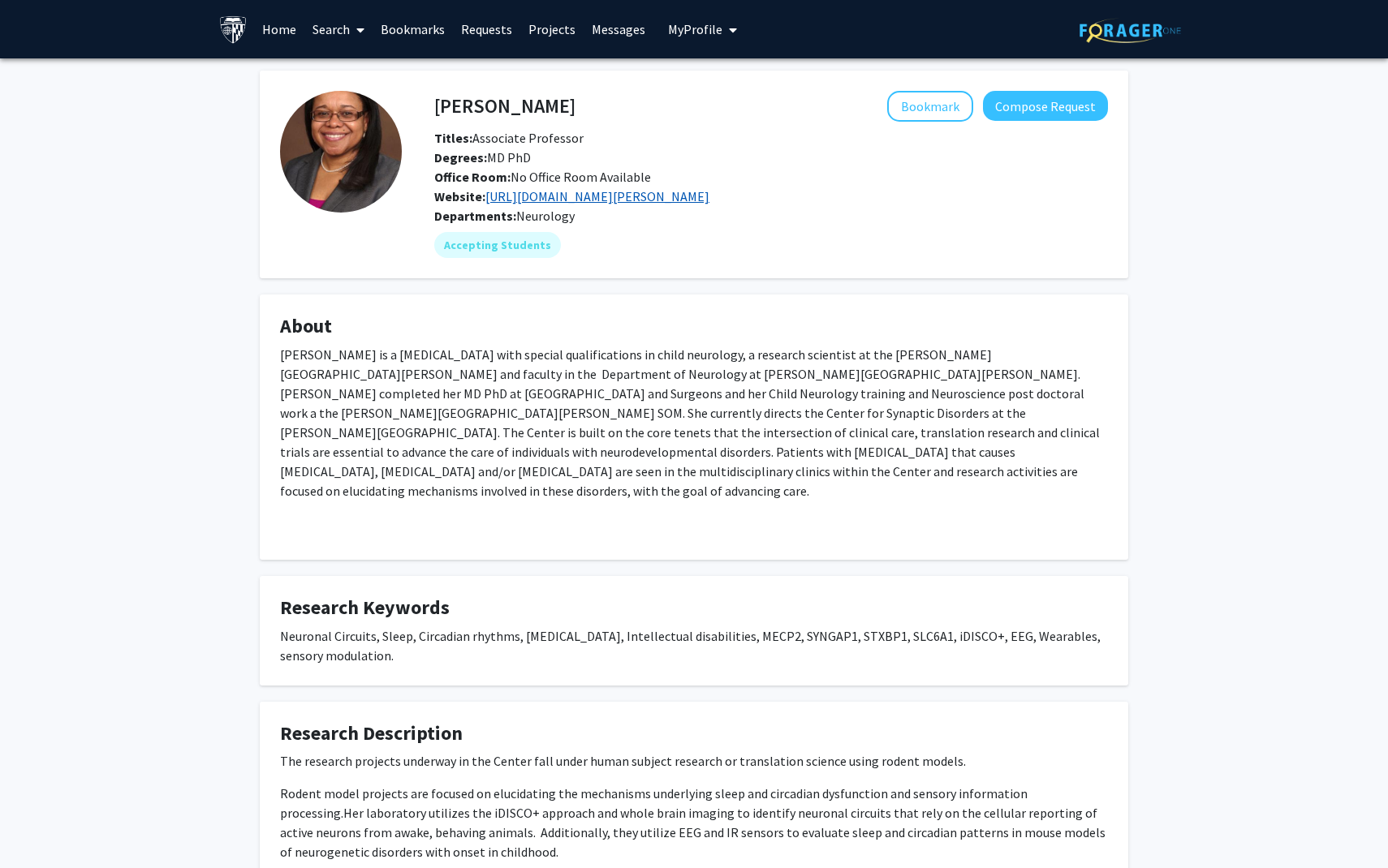
click at [709, 199] on link "[URL][DOMAIN_NAME][PERSON_NAME]" at bounding box center [597, 196] width 224 height 16
